Goal: Browse casually: Explore the website without a specific task or goal

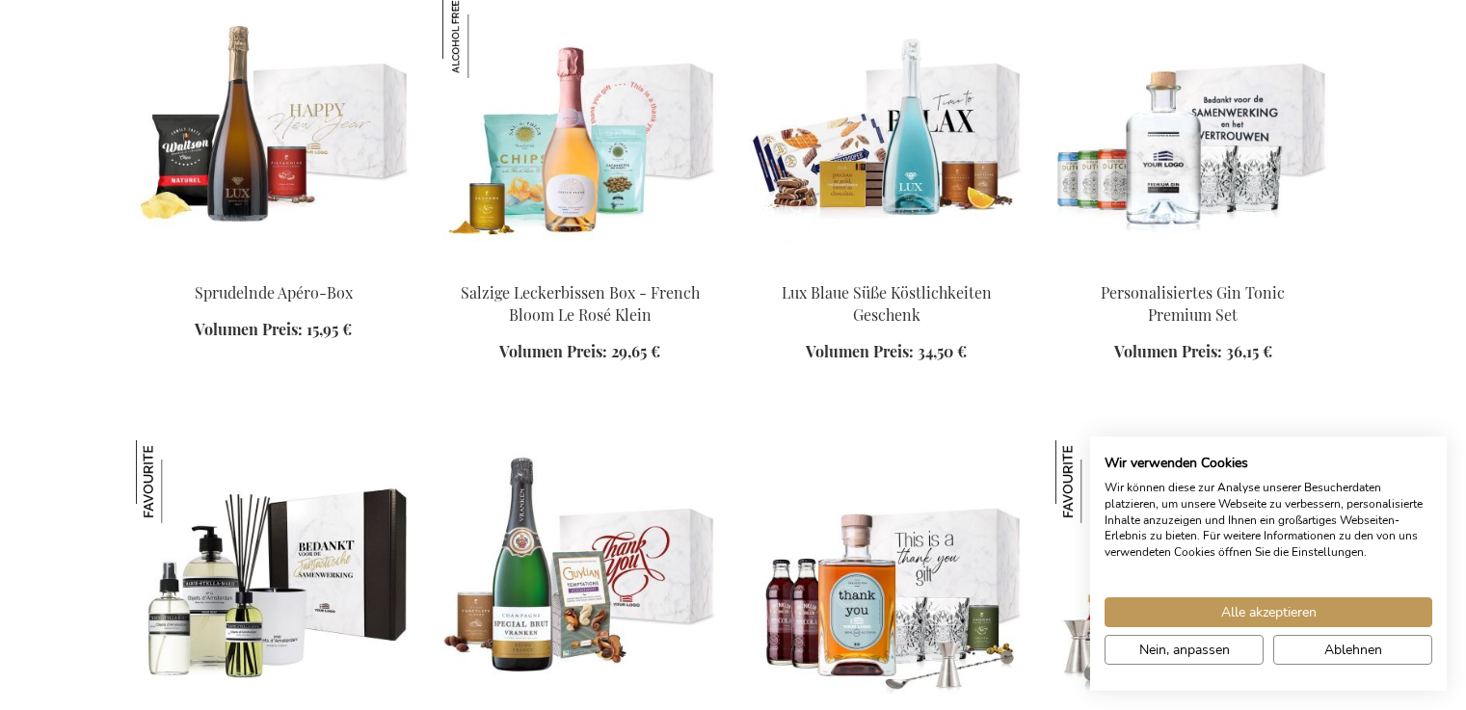
scroll to position [2100, 0]
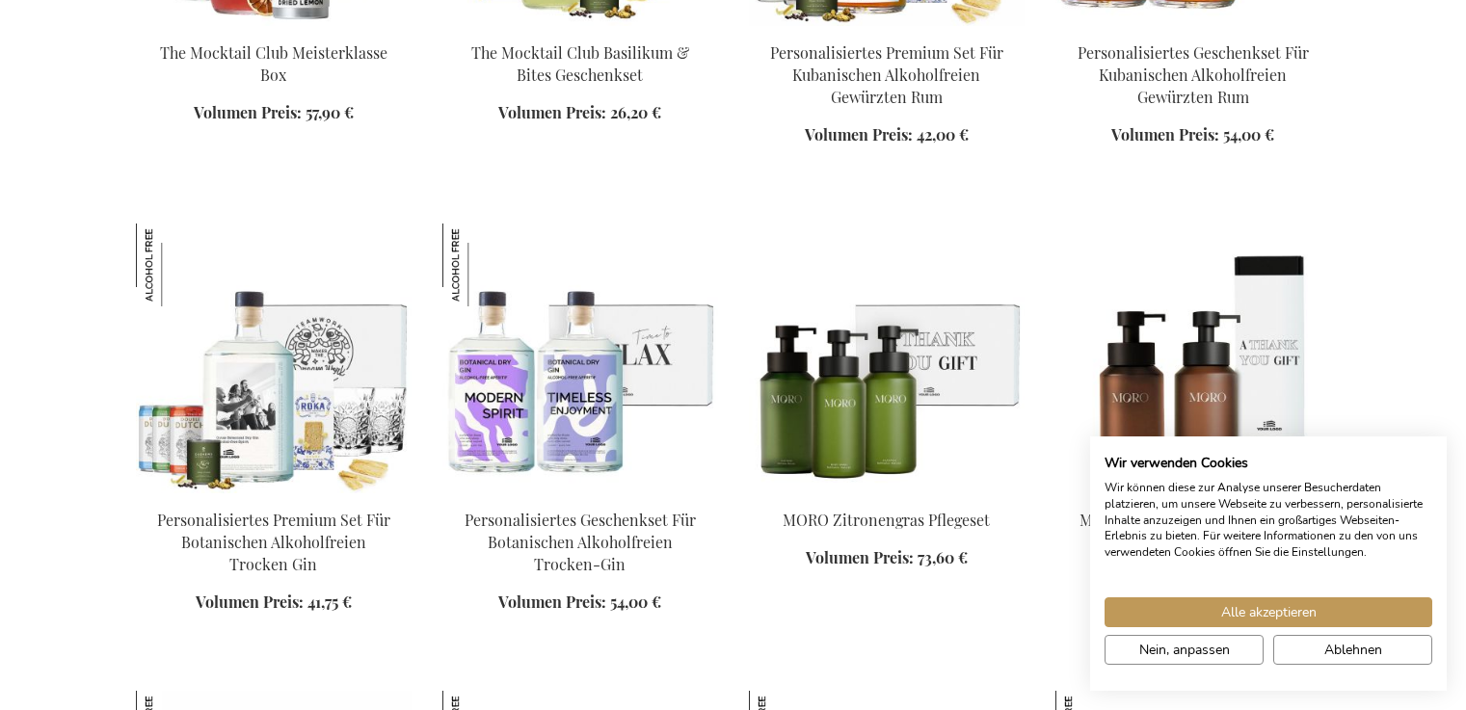
scroll to position [3556, 0]
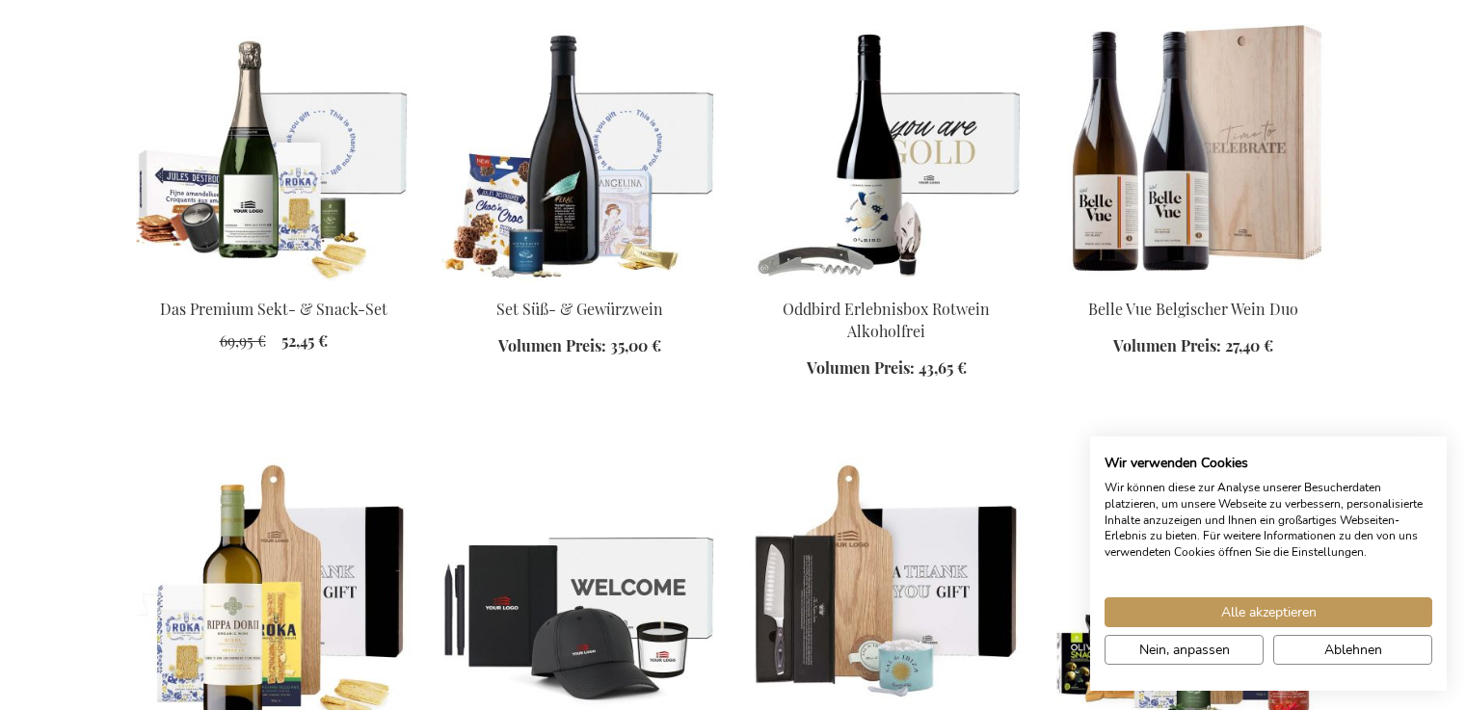
scroll to position [3804, 0]
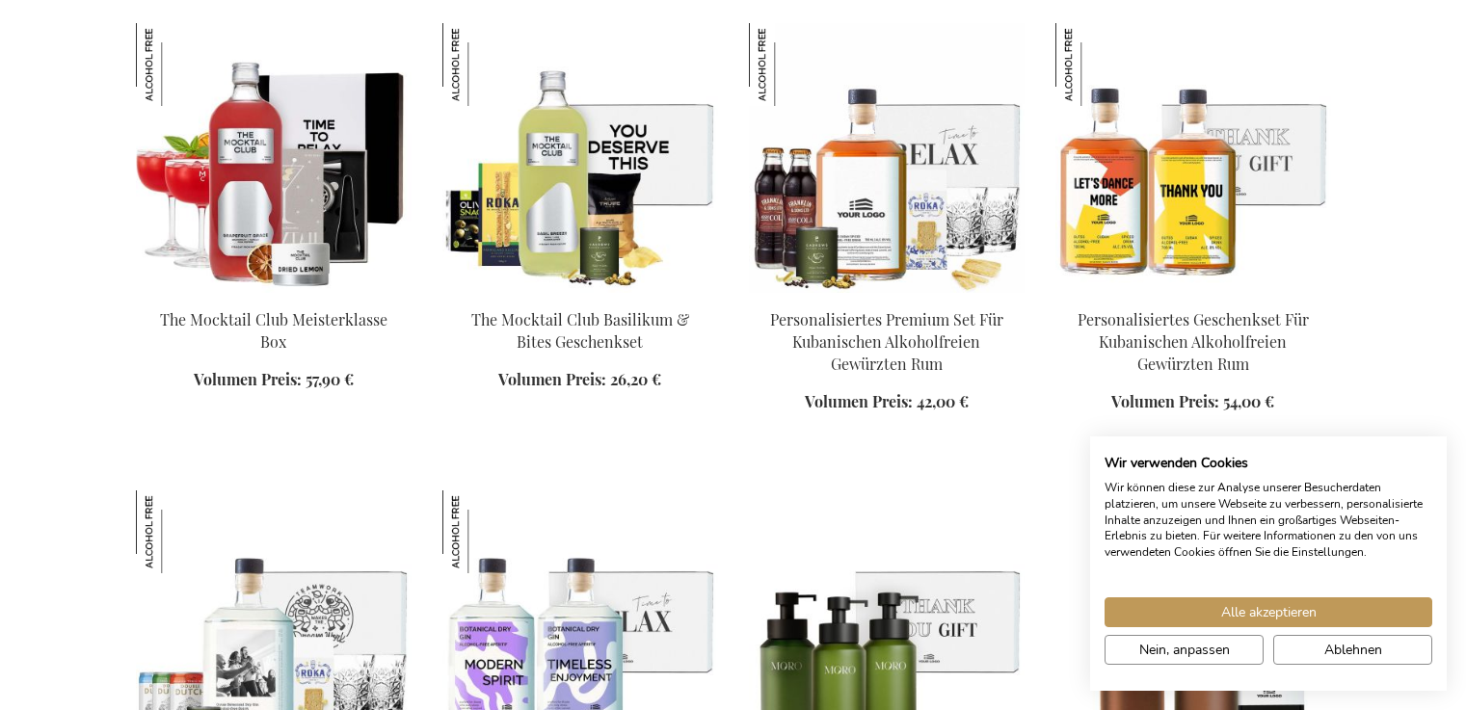
scroll to position [3283, 0]
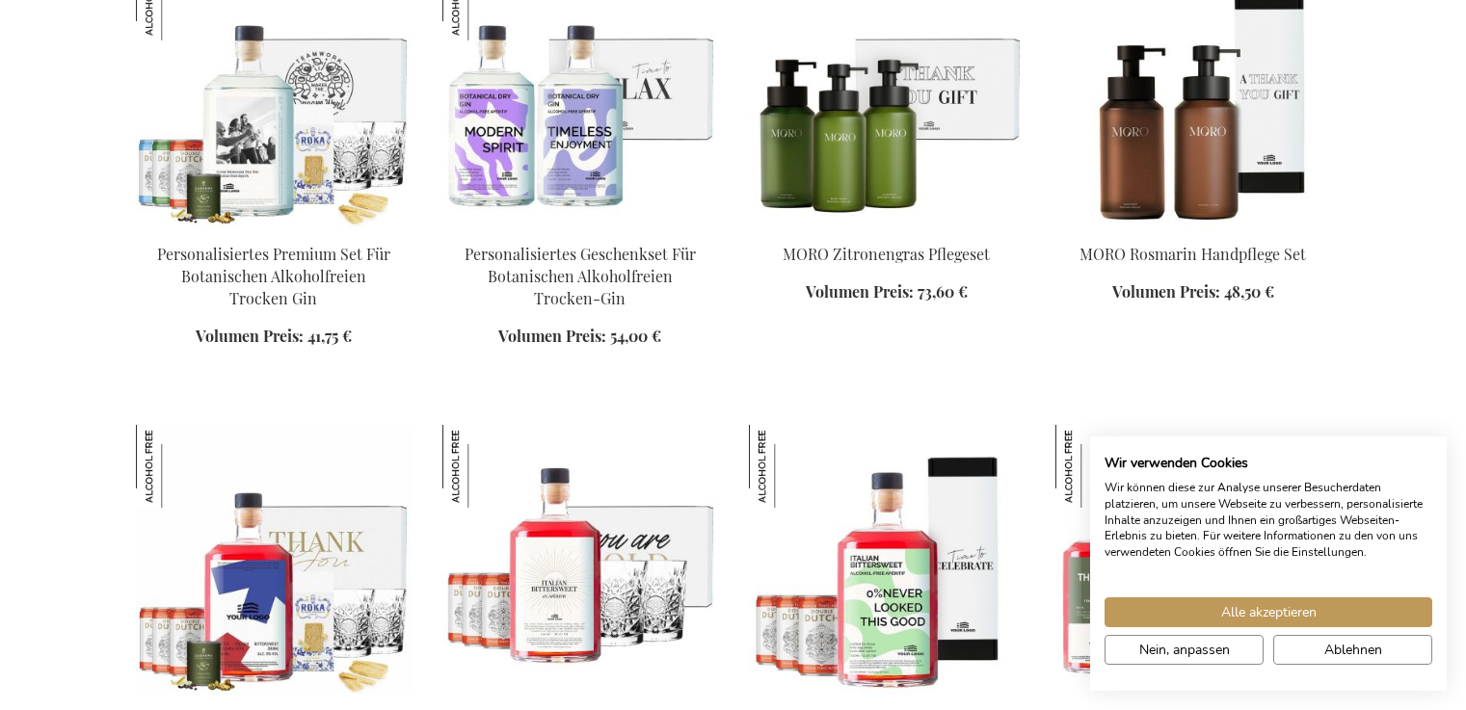
scroll to position [3817, 0]
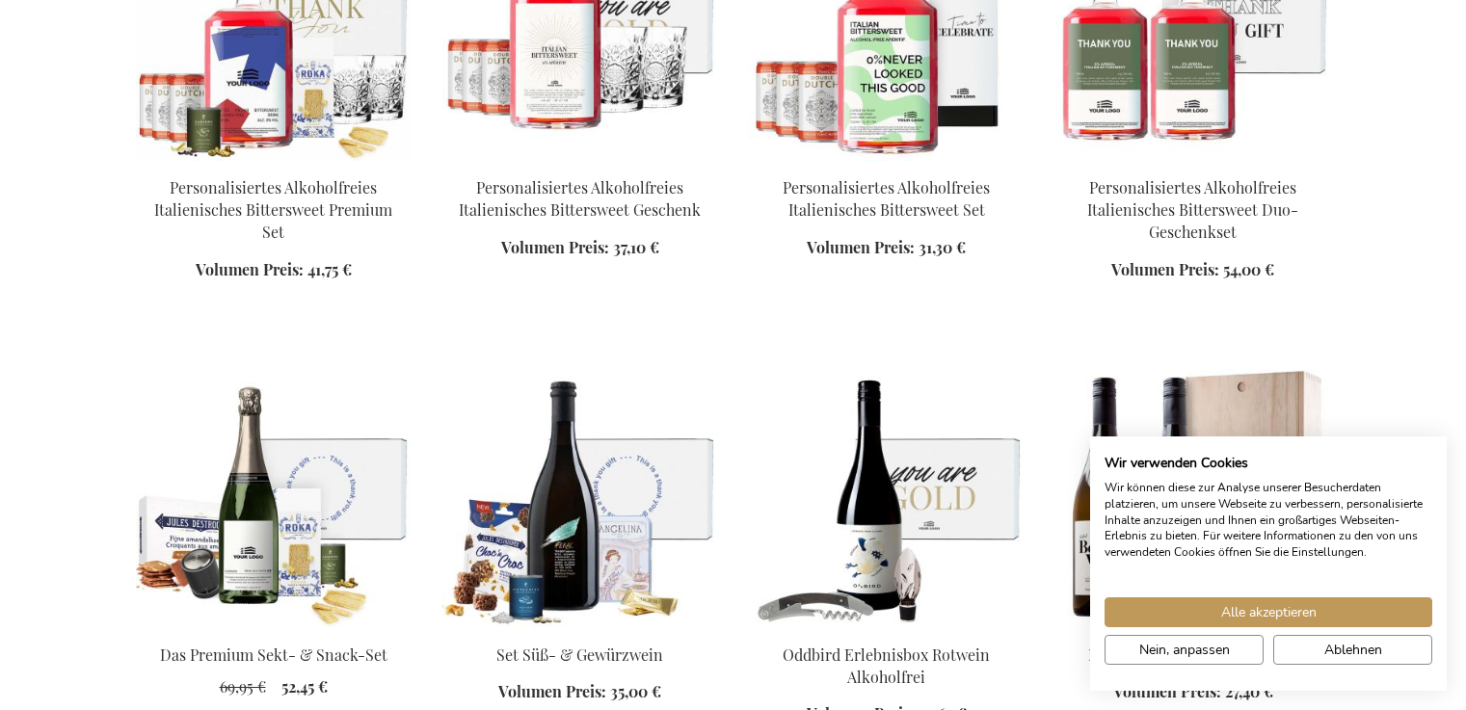
scroll to position [3197, 0]
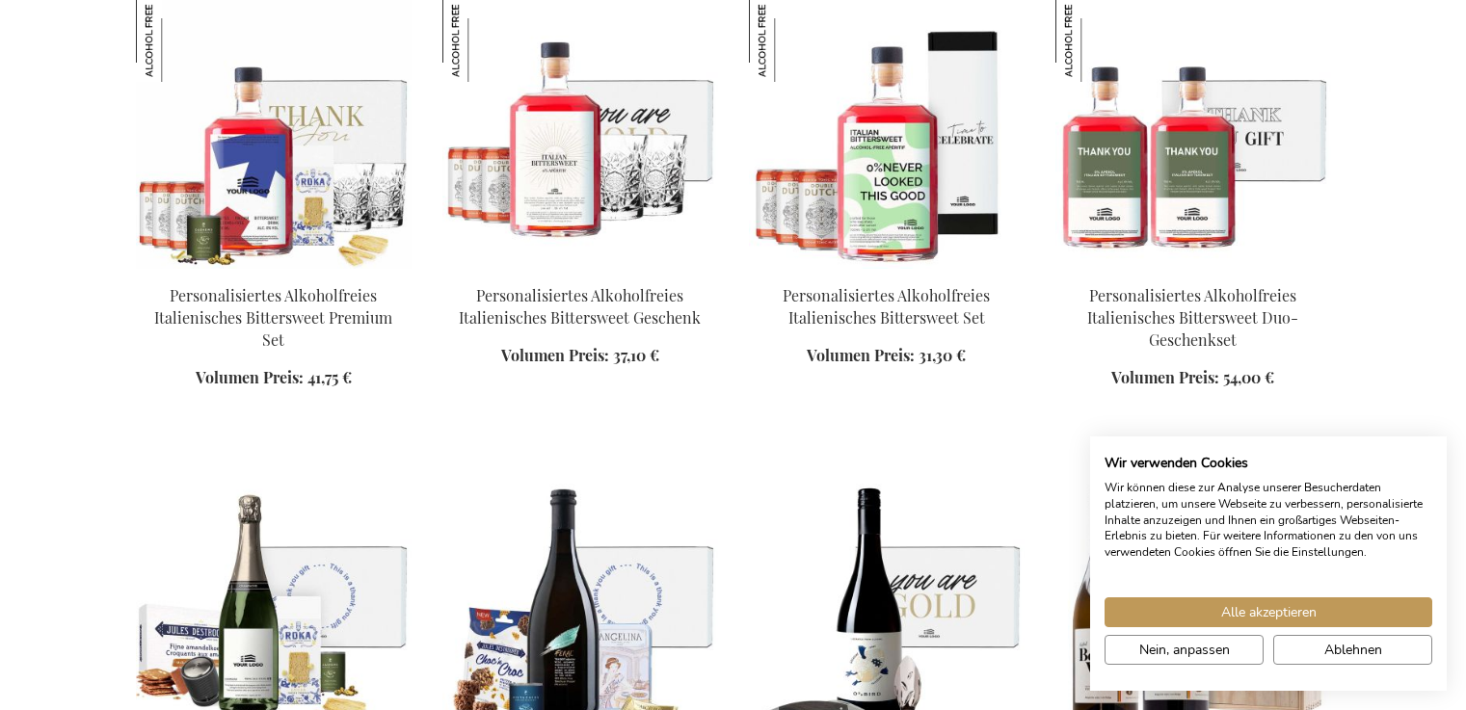
scroll to position [3074, 0]
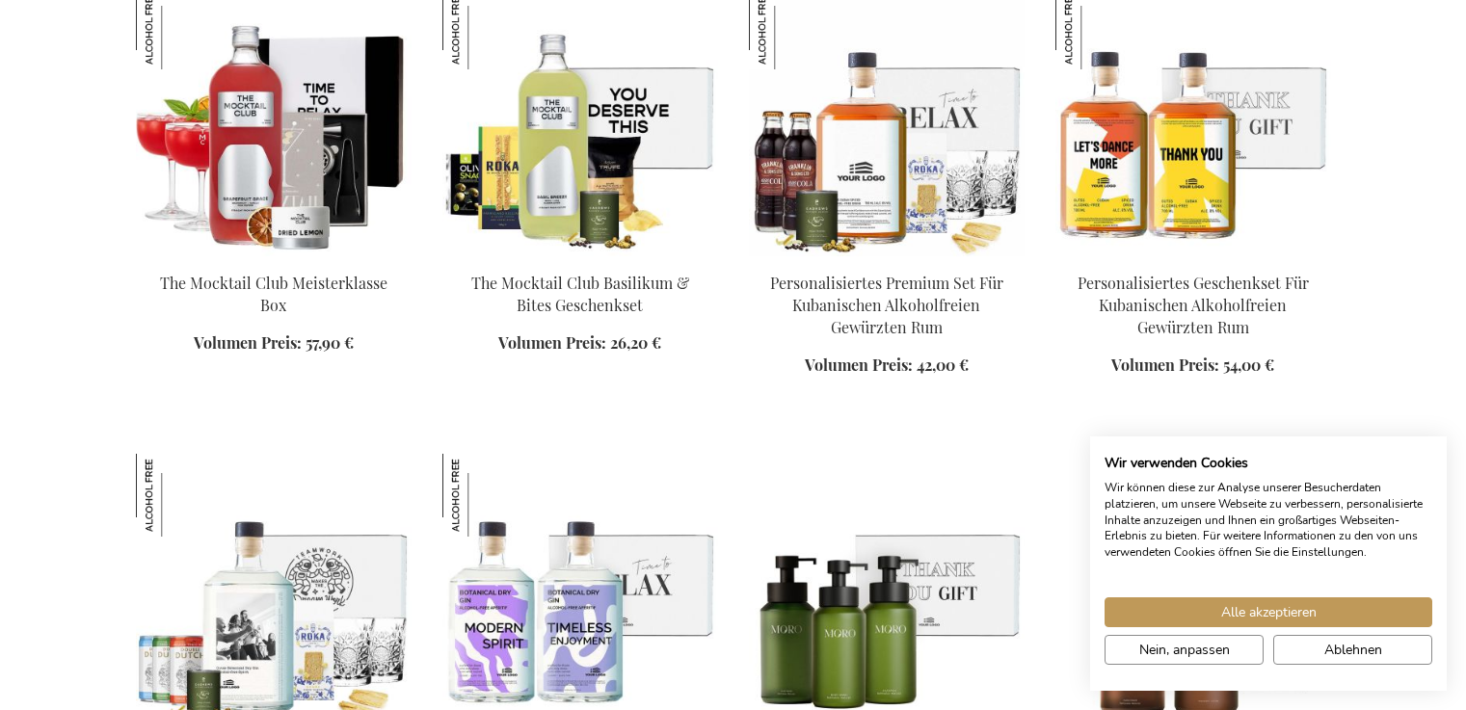
scroll to position [2480, 0]
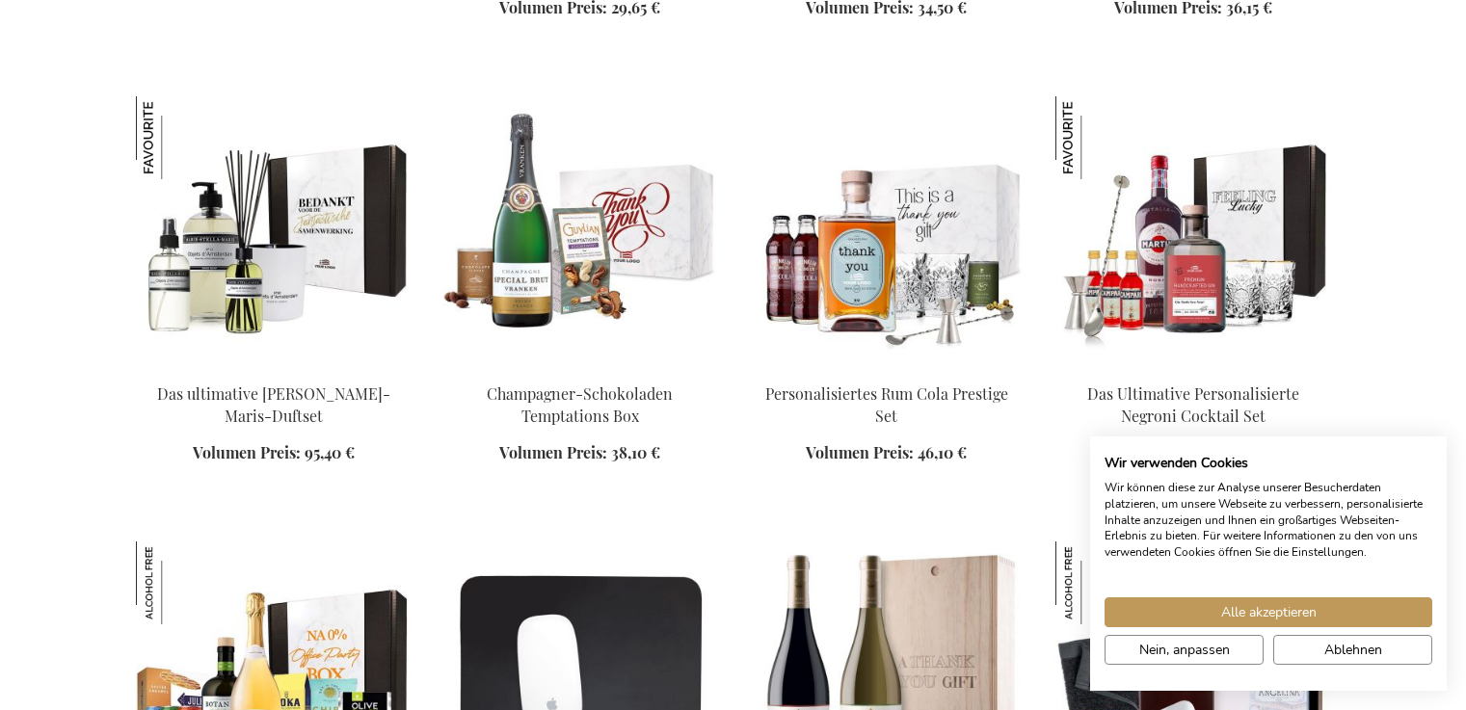
scroll to position [1508, 0]
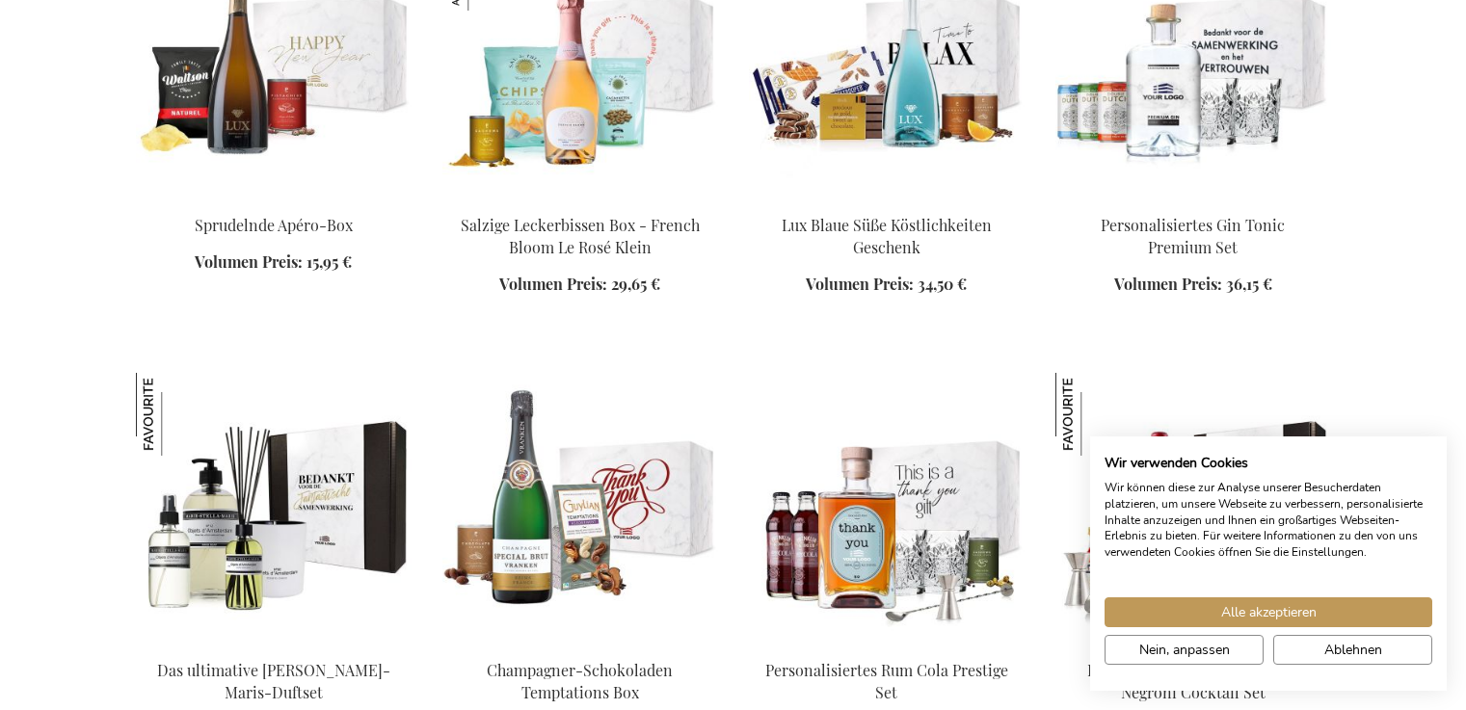
click at [1199, 297] on div "In den Warenkorb" at bounding box center [1193, 307] width 276 height 20
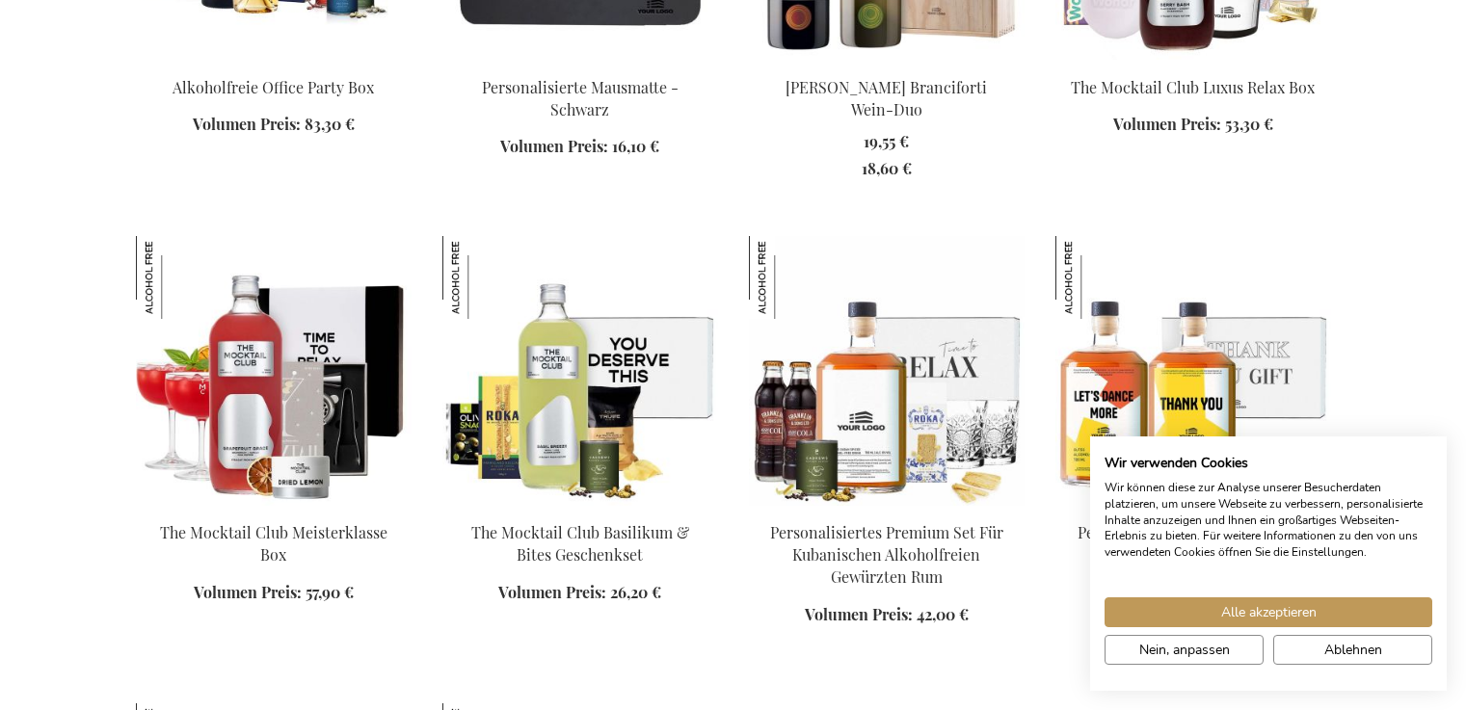
scroll to position [3139, 0]
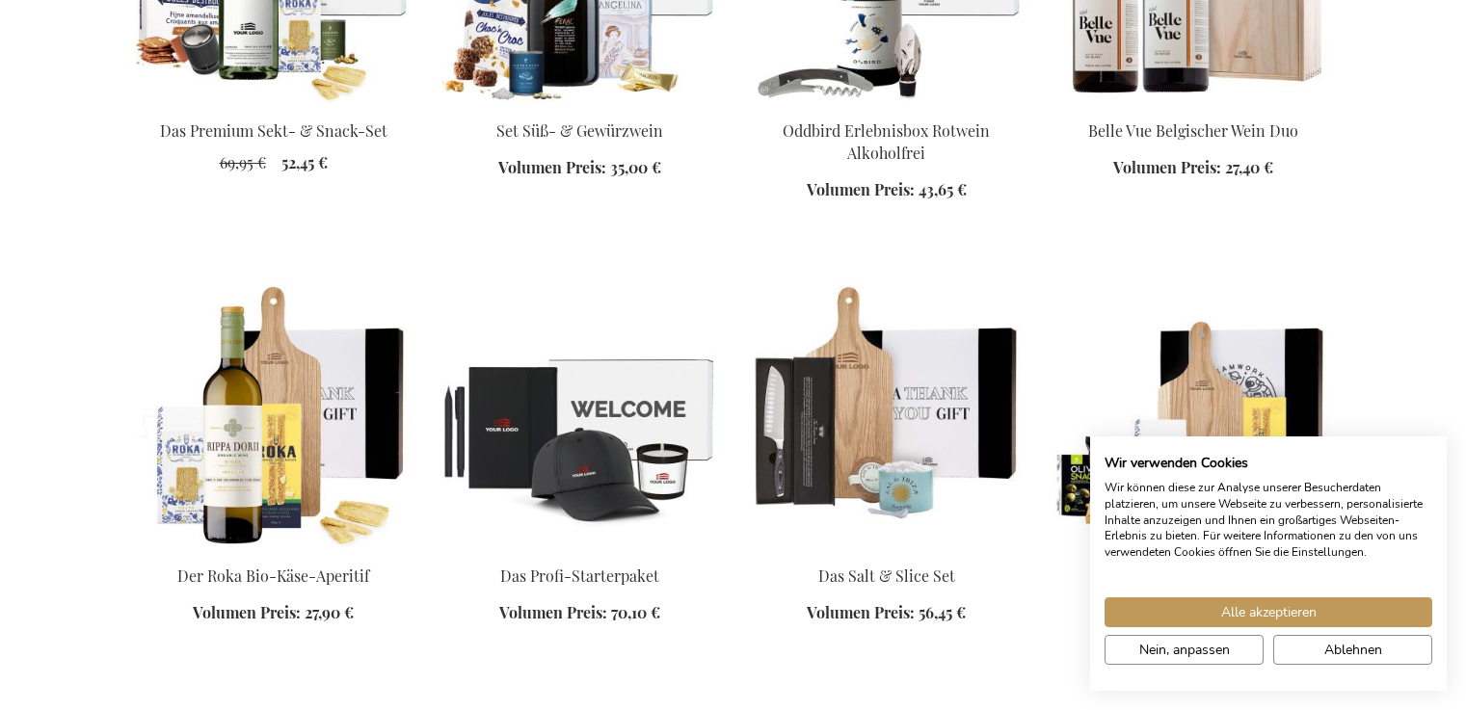
scroll to position [4883, 0]
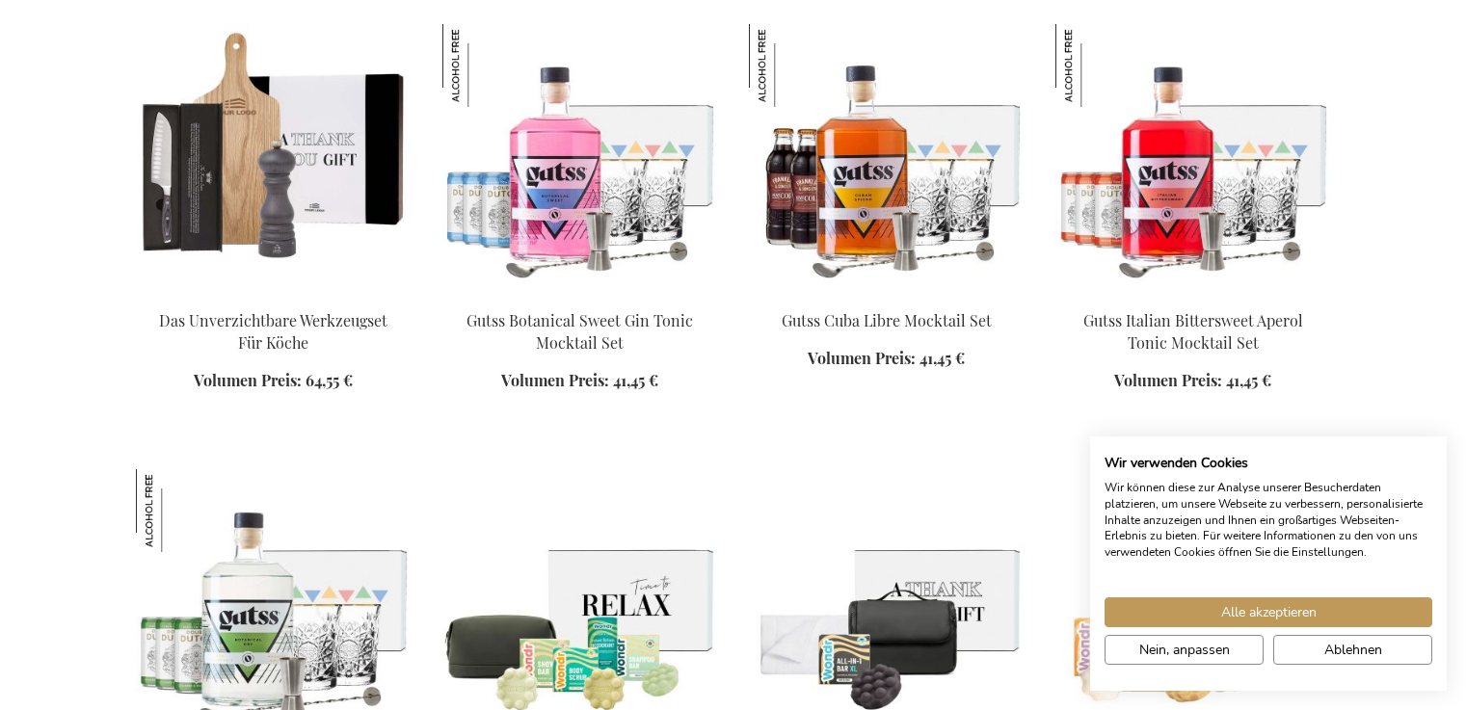
scroll to position [6046, 0]
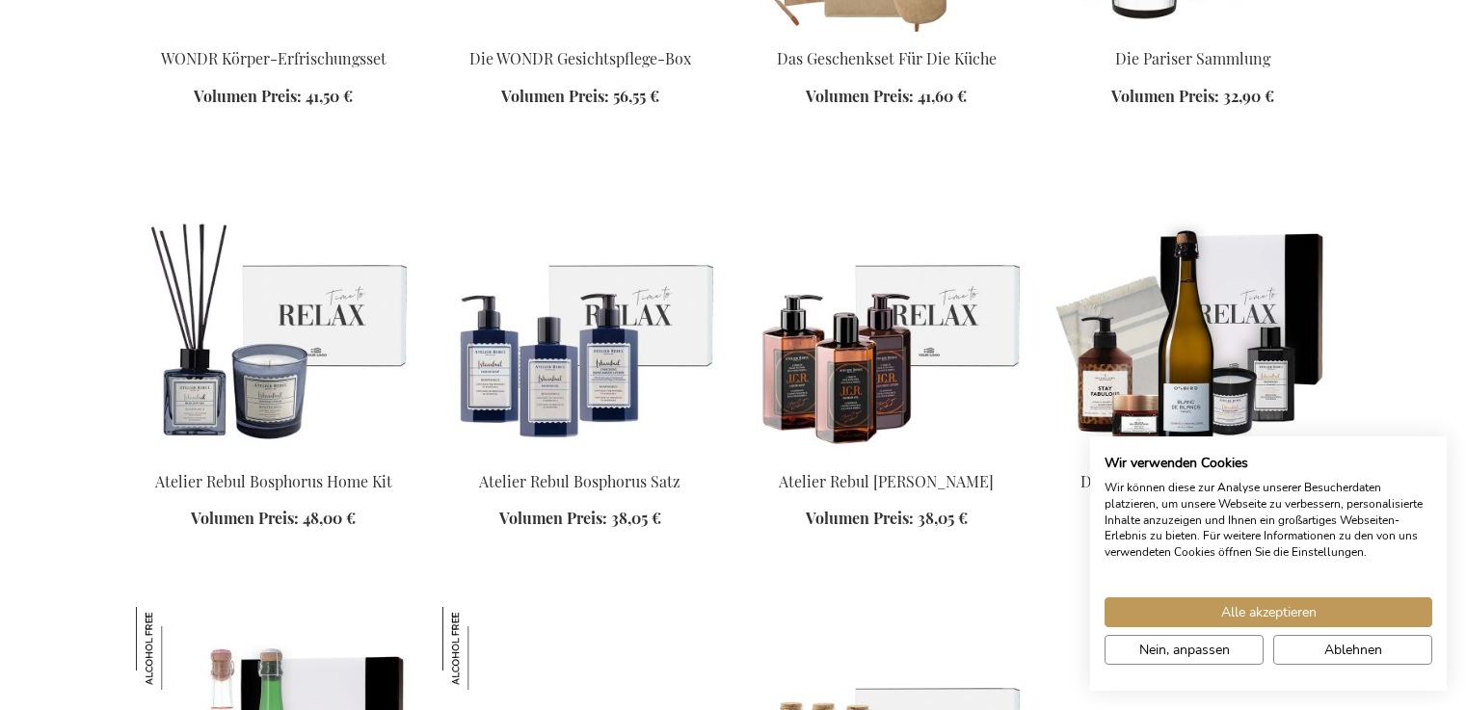
scroll to position [7091, 0]
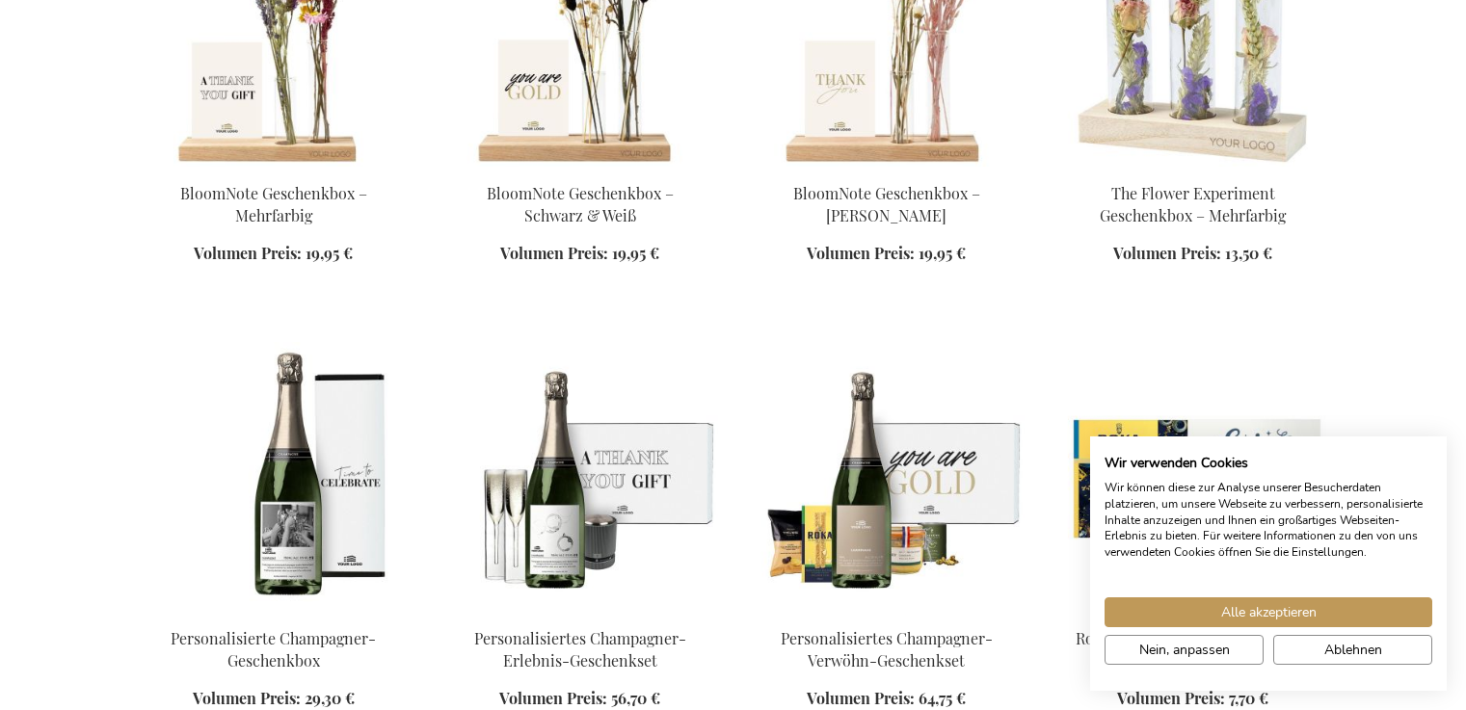
scroll to position [7821, 0]
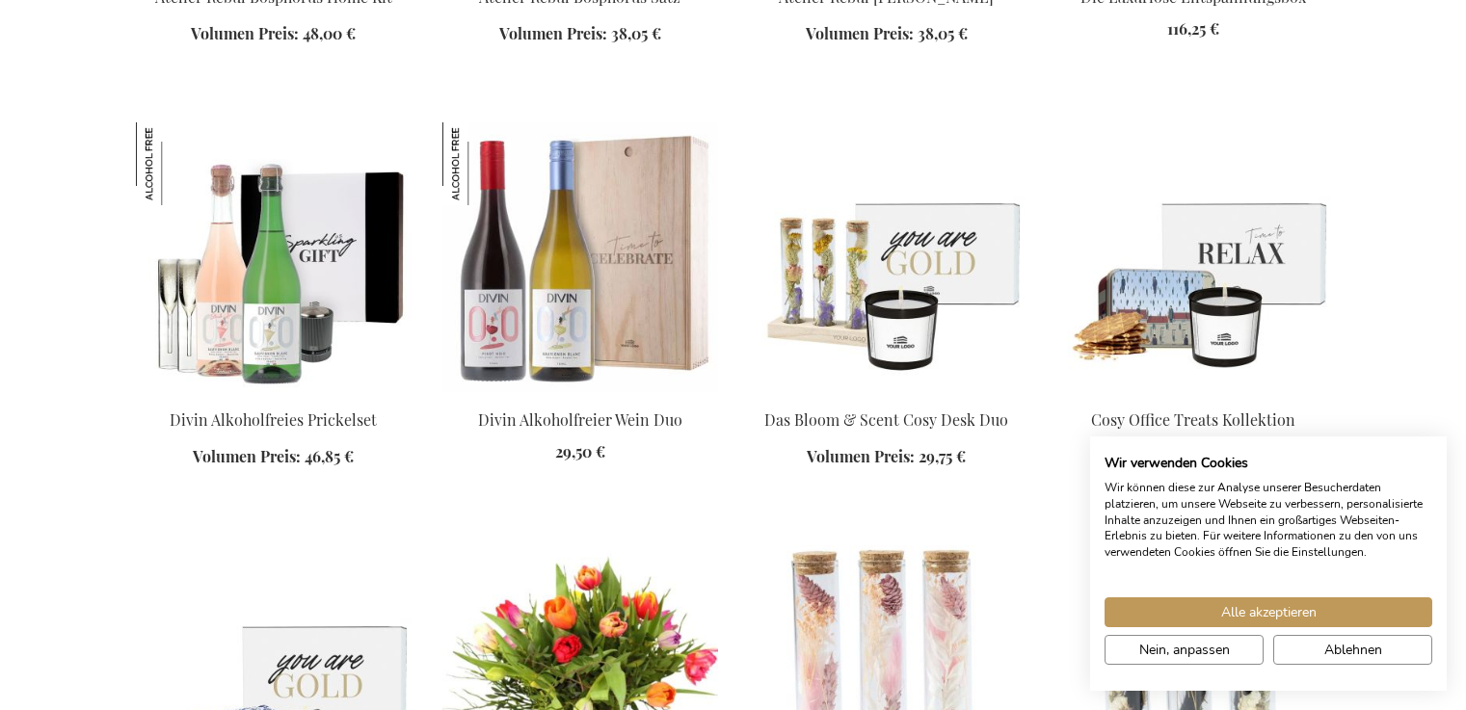
scroll to position [7673, 0]
